Goal: Transaction & Acquisition: Purchase product/service

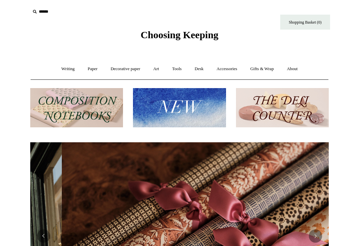
scroll to position [0, 597]
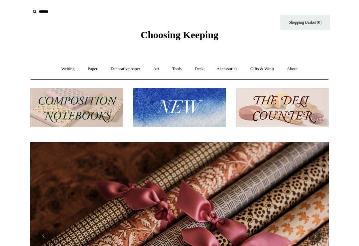
click at [49, 6] on input "text" at bounding box center [71, 12] width 82 height 12
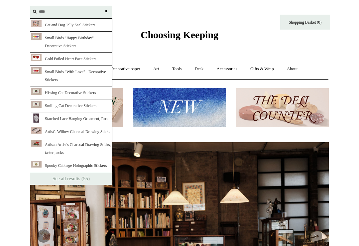
scroll to position [0, 0]
type input "*******"
click at [106, 11] on input "*" at bounding box center [106, 12] width 7 height 12
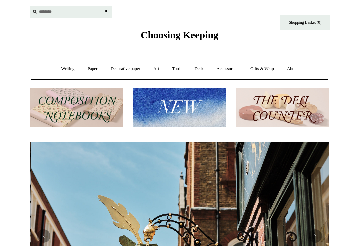
scroll to position [0, 298]
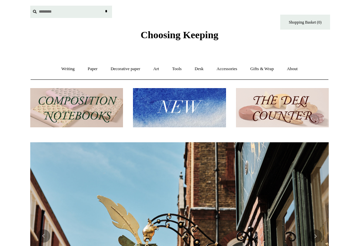
click at [170, 116] on img at bounding box center [179, 108] width 93 height 40
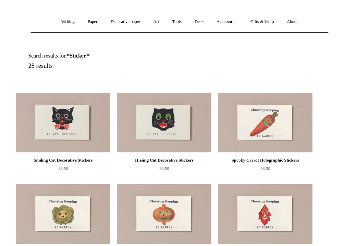
scroll to position [48, 0]
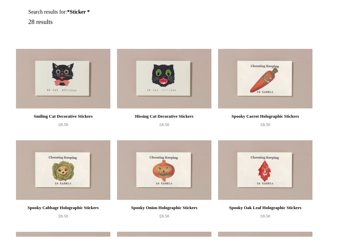
scroll to position [92, 0]
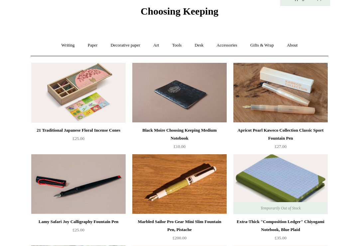
scroll to position [29, 0]
